Goal: Transaction & Acquisition: Purchase product/service

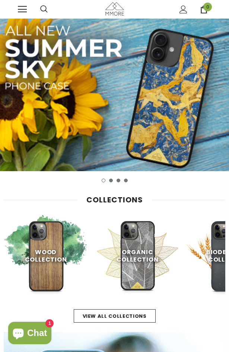
click at [220, 234] on img at bounding box center [229, 256] width 84 height 84
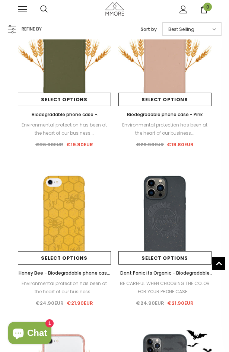
scroll to position [855, 0]
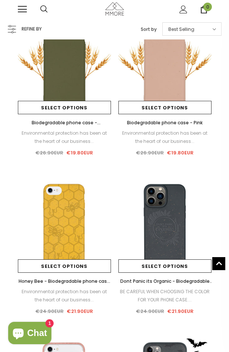
click at [65, 216] on img at bounding box center [64, 225] width 93 height 93
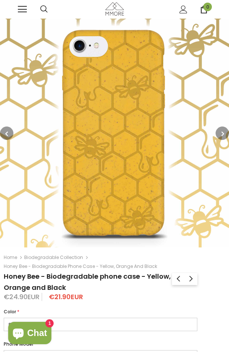
select select "Black"
click at [221, 136] on icon "button" at bounding box center [222, 133] width 3 height 7
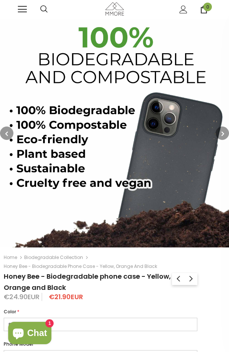
click at [221, 136] on icon "button" at bounding box center [222, 133] width 3 height 7
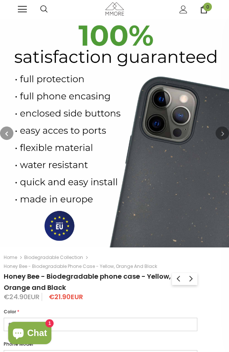
click at [221, 136] on icon "button" at bounding box center [222, 133] width 3 height 7
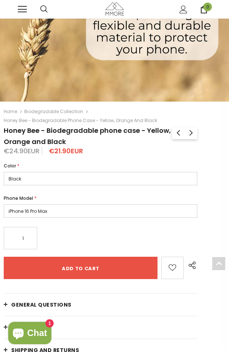
scroll to position [149, 0]
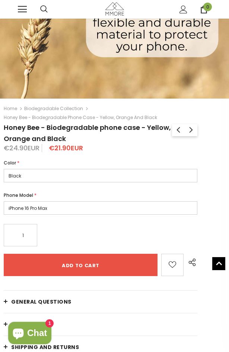
click at [17, 172] on select "Yellow Black Orange" at bounding box center [100, 175] width 193 height 13
click at [4, 169] on select "Yellow Black Orange" at bounding box center [100, 175] width 193 height 13
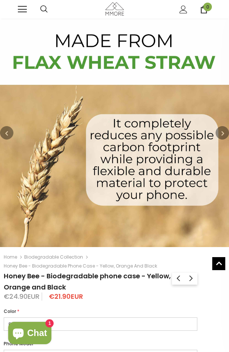
scroll to position [0, 0]
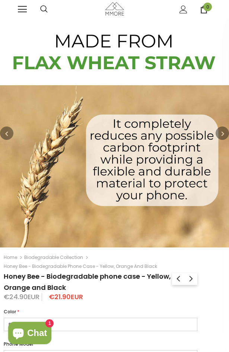
click at [6, 133] on icon "button" at bounding box center [6, 133] width 3 height 7
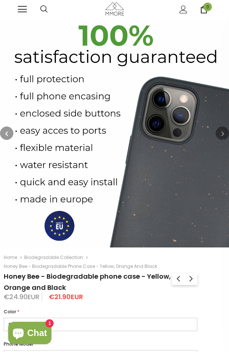
click at [6, 133] on icon "button" at bounding box center [6, 133] width 3 height 7
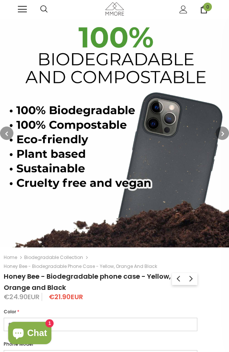
click at [6, 133] on icon "button" at bounding box center [6, 133] width 3 height 7
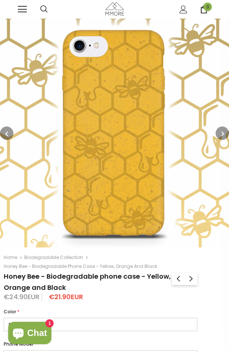
click at [9, 133] on button "button" at bounding box center [6, 132] width 13 height 13
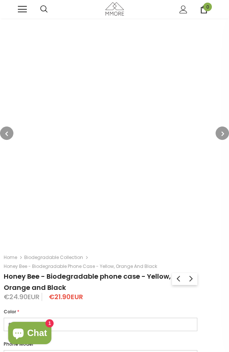
click at [9, 133] on button "button" at bounding box center [6, 132] width 13 height 13
